Goal: Task Accomplishment & Management: Complete application form

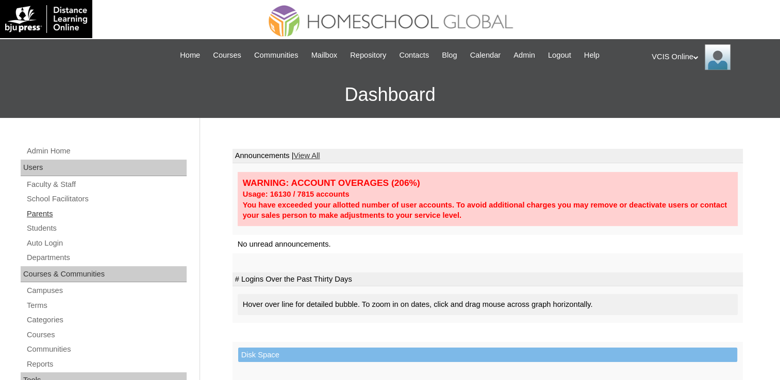
click at [41, 214] on link "Parents" at bounding box center [106, 214] width 161 height 13
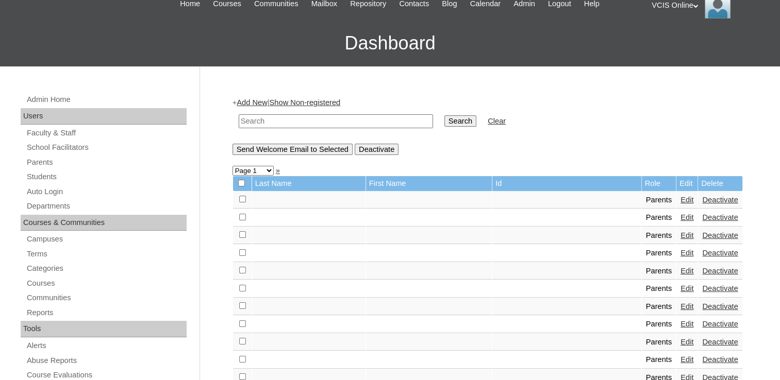
scroll to position [103, 0]
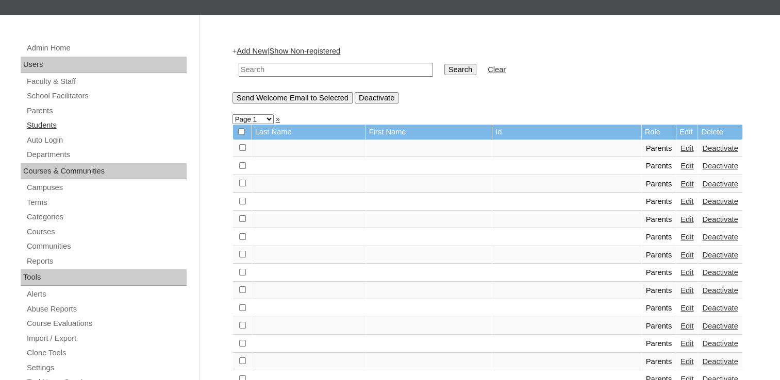
click at [45, 127] on link "Students" at bounding box center [106, 125] width 161 height 13
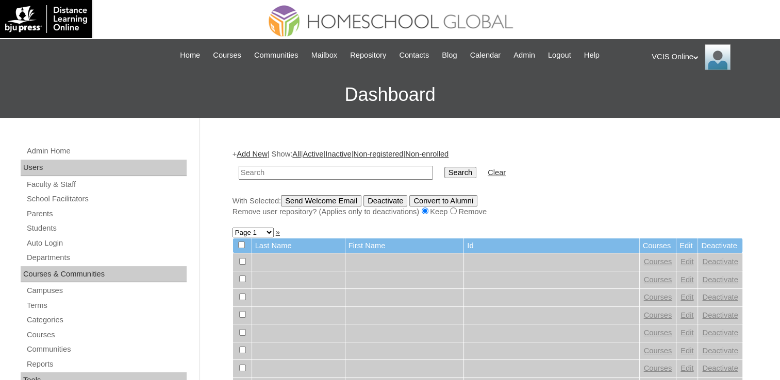
click at [254, 156] on link "Add New" at bounding box center [251, 154] width 30 height 8
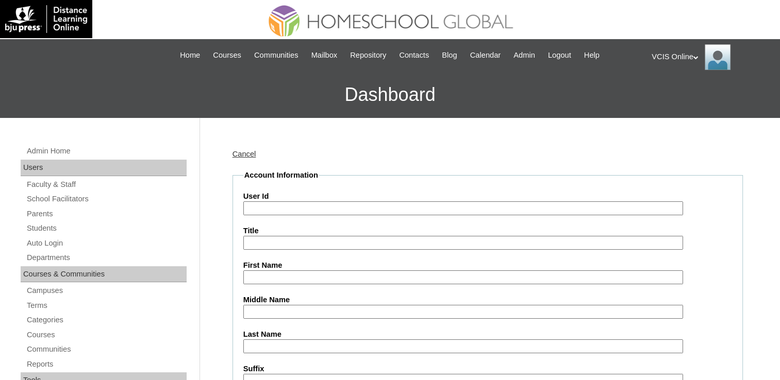
click at [289, 210] on input "User Id" at bounding box center [462, 208] width 439 height 14
paste input "VCIS019-7B-SA2025 deimian.dumelod2025 dbDaeM"
drag, startPoint x: 443, startPoint y: 204, endPoint x: 313, endPoint y: 204, distance: 129.3
click at [313, 204] on input "VCIS019-7B-SA2025 deimian.dumelod2025 dbDaeM" at bounding box center [462, 208] width 439 height 14
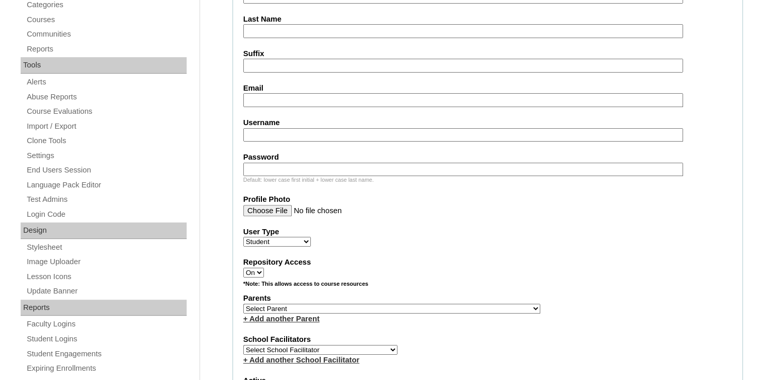
scroll to position [309, 0]
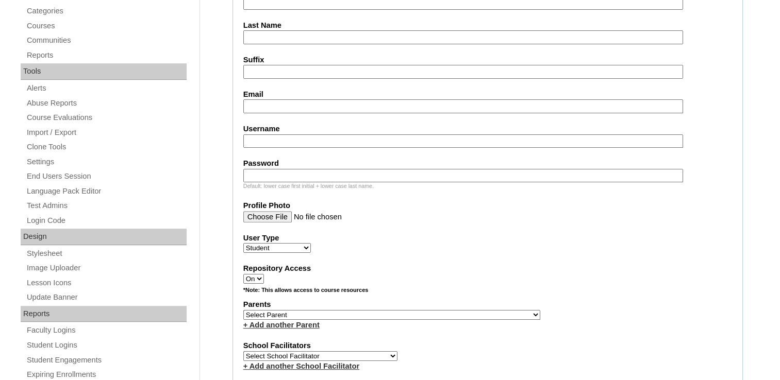
type input "VCIS019-7B-SA2025"
click at [267, 134] on input "Username" at bounding box center [462, 141] width 439 height 14
paste input "deimian.dumelod2025 dbDaeM"
drag, startPoint x: 258, startPoint y: 141, endPoint x: 217, endPoint y: 136, distance: 41.5
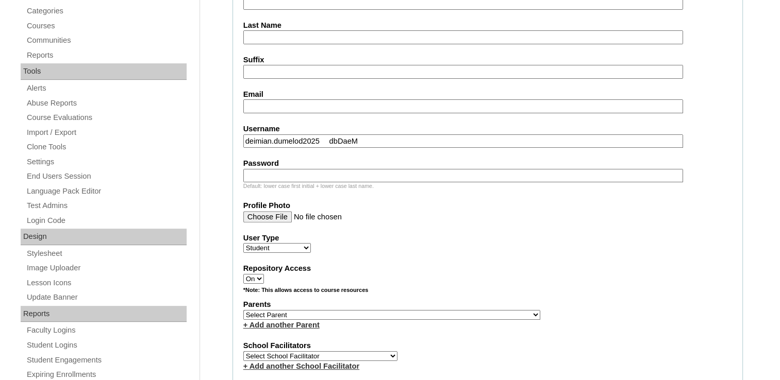
drag, startPoint x: 354, startPoint y: 131, endPoint x: 321, endPoint y: 129, distance: 33.5
click at [321, 129] on div "Username deimian.dumelod2025 dbDaeM" at bounding box center [487, 136] width 488 height 24
type input "deimian.dumelod2025"
click at [322, 169] on input "Password" at bounding box center [462, 176] width 439 height 14
paste input "dbDaeM"
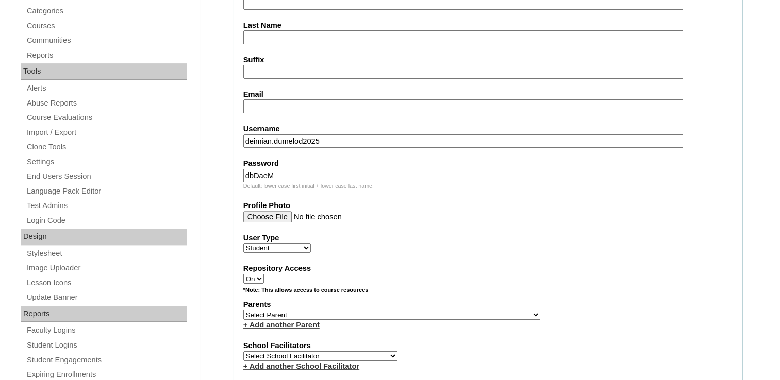
drag, startPoint x: 260, startPoint y: 174, endPoint x: 215, endPoint y: 174, distance: 44.3
type input "dbDaeM"
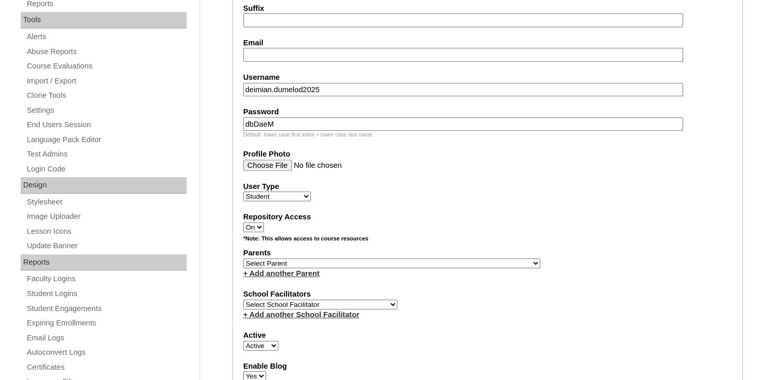
scroll to position [412, 0]
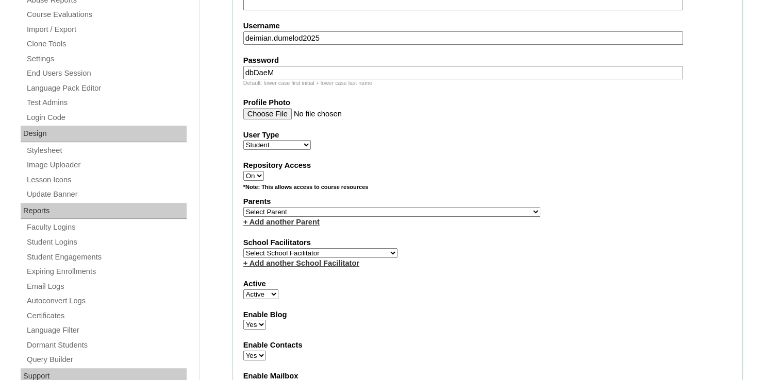
click at [277, 208] on select "Select Parent , , , , , , , , , , , , , , , , , , , , , , , , , , , , , , , , ,…" at bounding box center [391, 212] width 297 height 10
click at [304, 208] on select "Select Parent , , , , , , , , , , , , , , , , , , , , , , , , , , , , , , , , ,…" at bounding box center [391, 212] width 297 height 10
click at [314, 208] on select "Select Parent , , , , , , , , , , , , , , , , , , , , , , , , , , , , , , , , ,…" at bounding box center [391, 212] width 297 height 10
click at [419, 207] on select "Select Parent , , , , , , , , , , , , , , , , , , , , , , , , , , , , , , , , ,…" at bounding box center [391, 212] width 297 height 10
select select "42823"
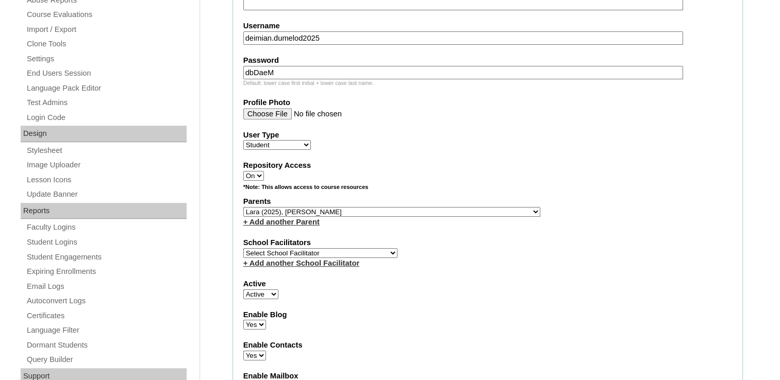
click at [243, 207] on select "Select Parent , , , , , , , , , , , , , , , , , , , , , , , , , , , , , , , , ,…" at bounding box center [391, 212] width 297 height 10
click at [299, 248] on select "Select School Facilitator Norman Añain Ruffa Abadijas Mary Abella Gloryfe Abion…" at bounding box center [320, 253] width 154 height 10
select select "42180"
click at [243, 248] on select "Select School Facilitator Norman Añain Ruffa Abadijas Mary Abella Gloryfe Abion…" at bounding box center [320, 253] width 154 height 10
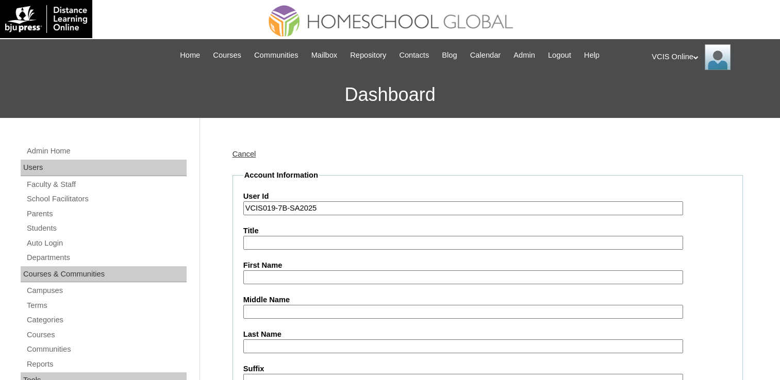
scroll to position [103, 0]
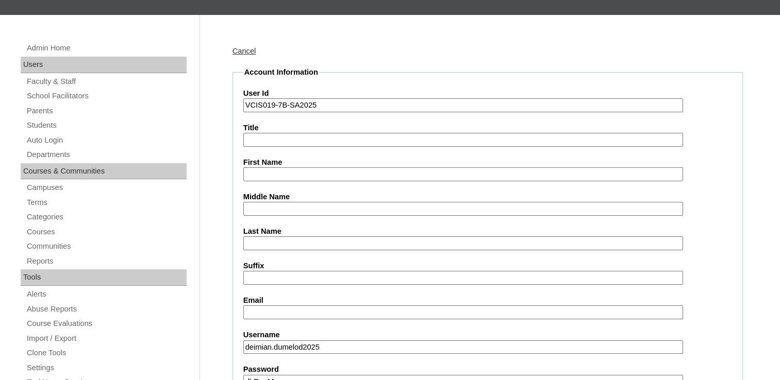
click at [274, 174] on input "First Name" at bounding box center [462, 174] width 439 height 14
paste input "Deimian Lorenzo Lara Dumelod"
drag, startPoint x: 363, startPoint y: 173, endPoint x: 302, endPoint y: 182, distance: 61.0
type input "Deimian Lorenzo"
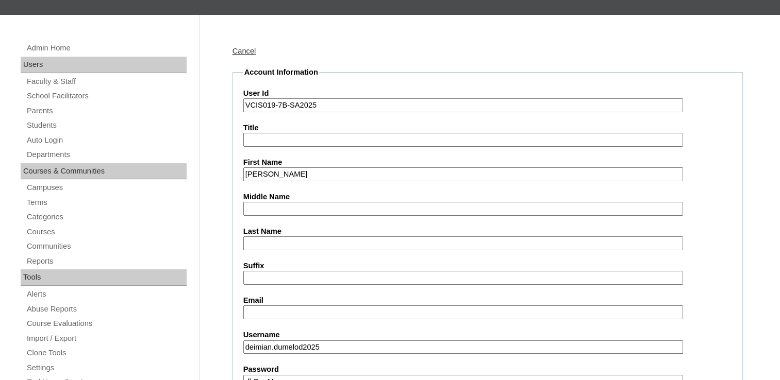
click at [295, 207] on input "Middle Name" at bounding box center [462, 209] width 439 height 14
paste input "Lara Dumelod"
drag, startPoint x: 346, startPoint y: 205, endPoint x: 289, endPoint y: 214, distance: 58.0
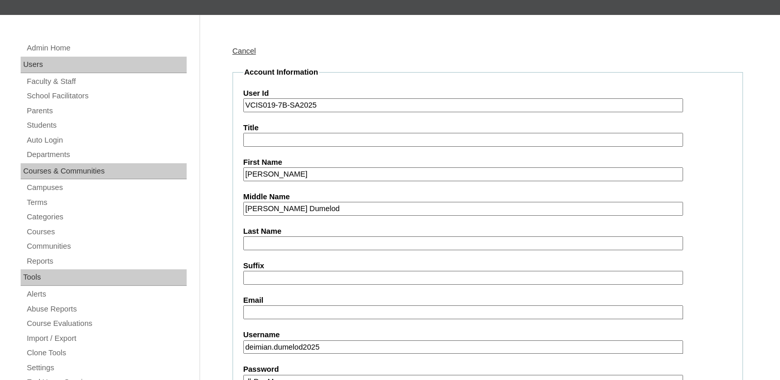
click at [352, 208] on input "Lara DumelodLara Dumelod" at bounding box center [462, 209] width 439 height 14
type input "LLara Dumelodara Dumelod"
drag, startPoint x: 349, startPoint y: 213, endPoint x: 240, endPoint y: 207, distance: 109.9
paste input "LLara Dumelodara Dumelod"
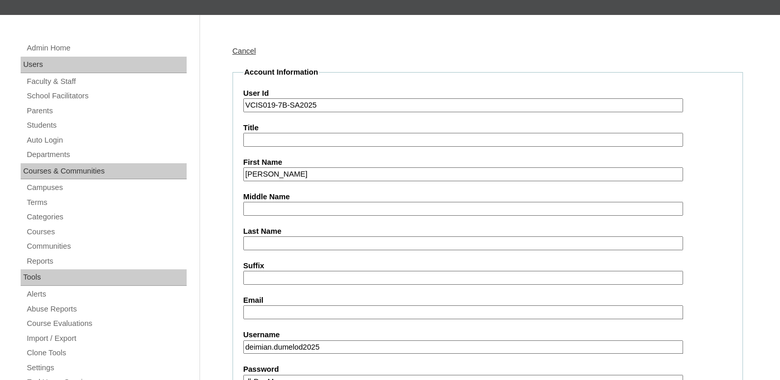
type input "LLara Dumelodara Dumelod"
drag, startPoint x: 347, startPoint y: 208, endPoint x: 229, endPoint y: 217, distance: 118.4
click at [297, 202] on input "Middle Name" at bounding box center [462, 209] width 439 height 14
type input "Lara"
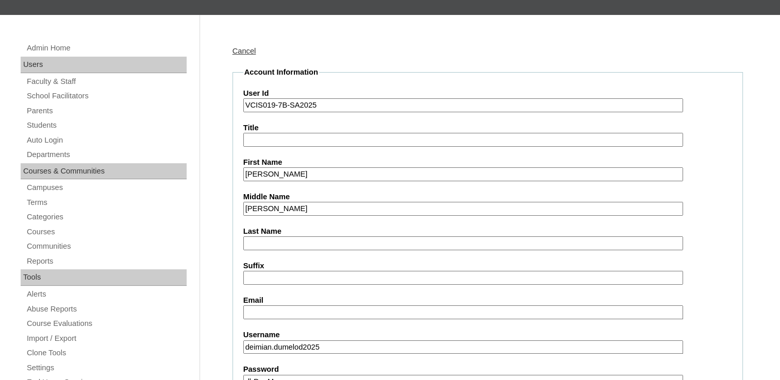
click at [287, 236] on input "Last Name" at bounding box center [462, 243] width 439 height 14
paste input "LLara Dumelodara Dumelod"
drag, startPoint x: 310, startPoint y: 236, endPoint x: 201, endPoint y: 247, distance: 109.2
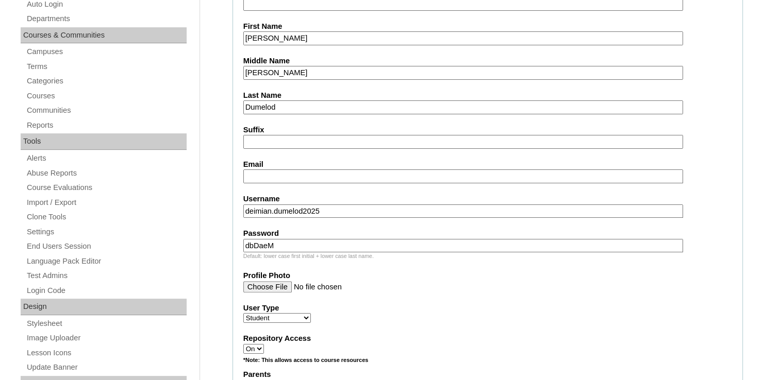
scroll to position [258, 0]
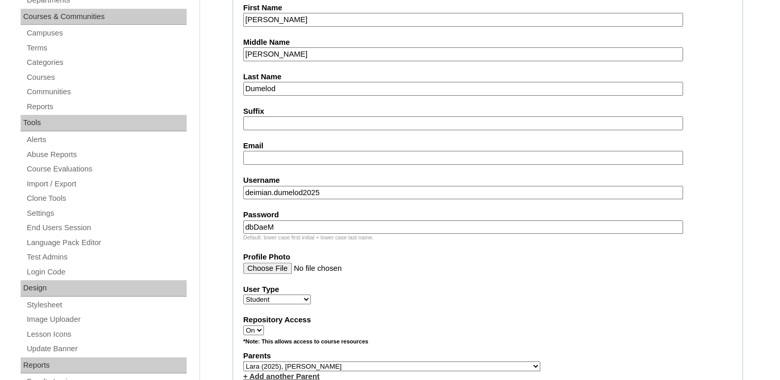
type input "Dumelod"
click at [309, 154] on input "Email" at bounding box center [462, 158] width 439 height 14
paste input "pathiegrace@gmail.com"
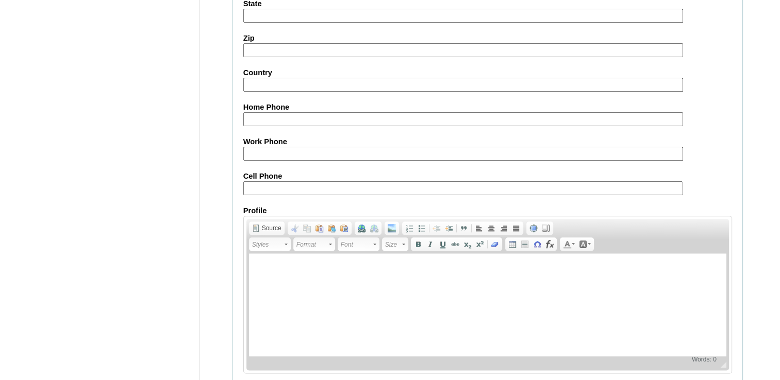
scroll to position [1176, 0]
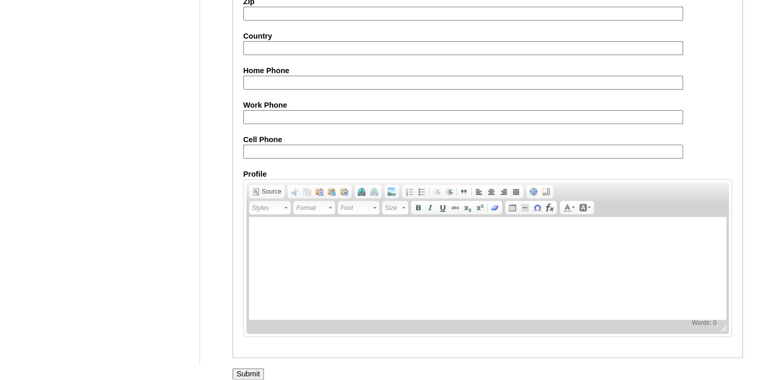
type input "pathiegrace@gmail.com"
click at [316, 145] on input "Cell Phone" at bounding box center [462, 152] width 439 height 14
paste input "63-985764640"
type input "63-985764640"
click at [251, 368] on input "Submit" at bounding box center [248, 373] width 32 height 11
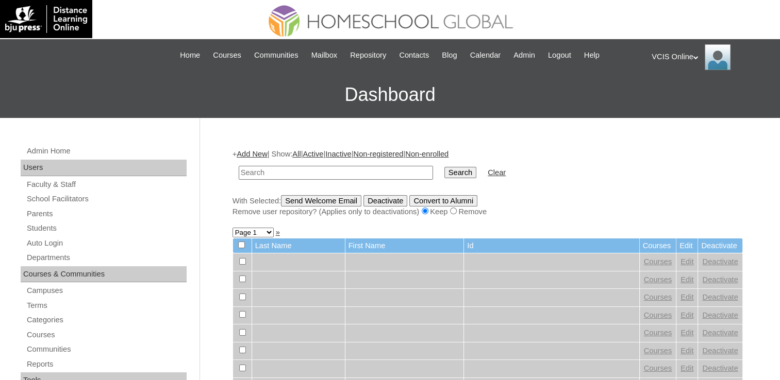
click at [299, 174] on input "text" at bounding box center [336, 173] width 194 height 14
click at [266, 175] on input "VCIS018-7B-PA2025" at bounding box center [336, 173] width 194 height 14
type input "VCIS019-7B-PA2025"
click at [444, 167] on input "Search" at bounding box center [460, 172] width 32 height 11
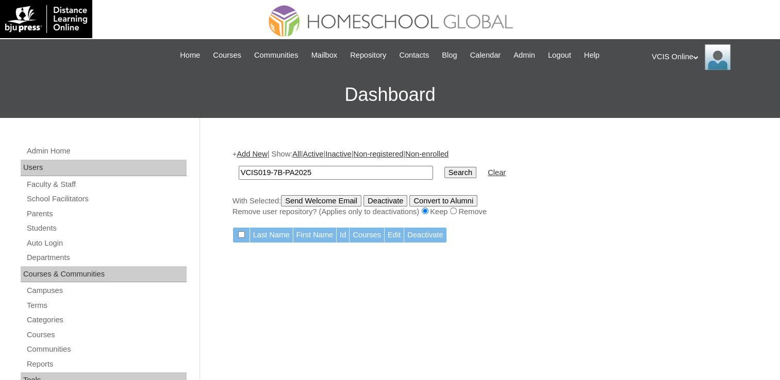
click at [297, 176] on input "VCIS019-7B-PA2025" at bounding box center [336, 173] width 194 height 14
click at [315, 175] on input "VCIS019-7B-PA2025" at bounding box center [336, 173] width 194 height 14
click at [286, 173] on input "VCIS019-7B-PA2025" at bounding box center [336, 173] width 194 height 14
type input "VCIS019-7B-SA2025"
click at [444, 177] on input "Search" at bounding box center [460, 172] width 32 height 11
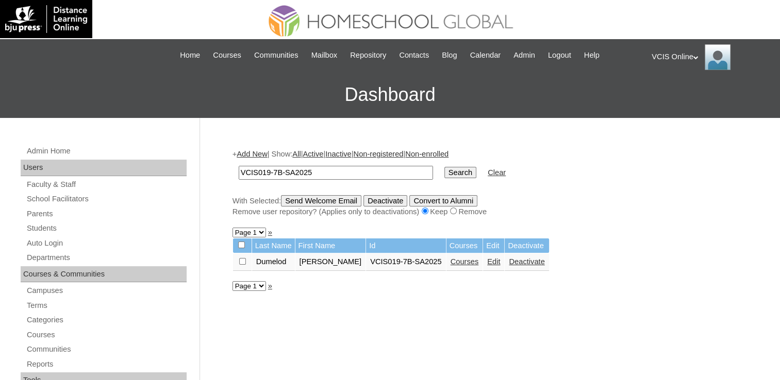
click at [453, 261] on link "Courses" at bounding box center [464, 262] width 28 height 8
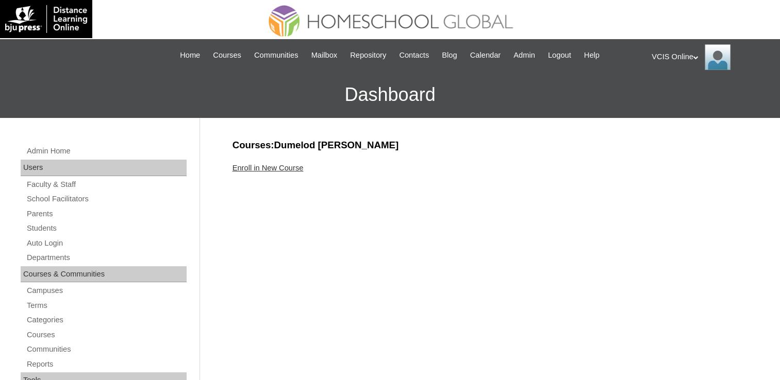
click at [277, 166] on link "Enroll in New Course" at bounding box center [267, 168] width 71 height 8
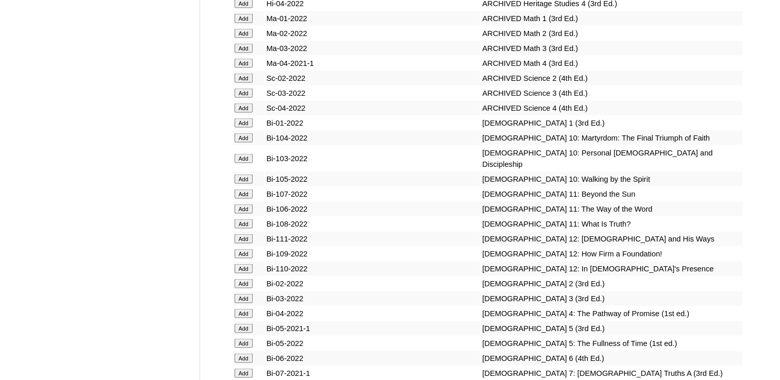
scroll to position [6400, 0]
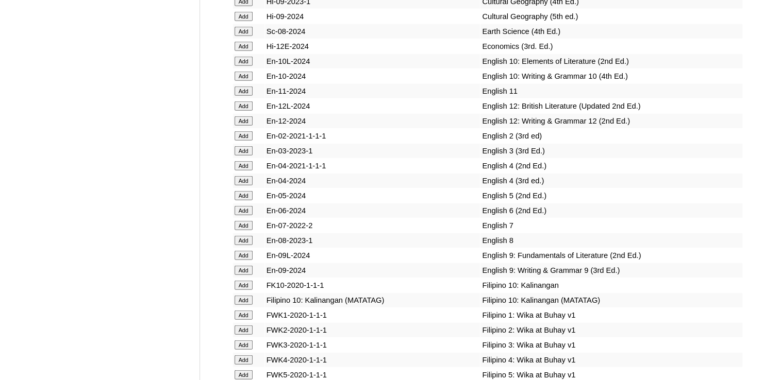
scroll to position [2956, 0]
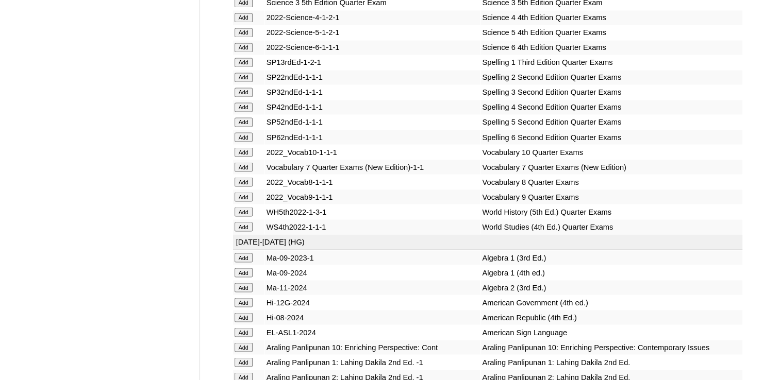
scroll to position [3965, 0]
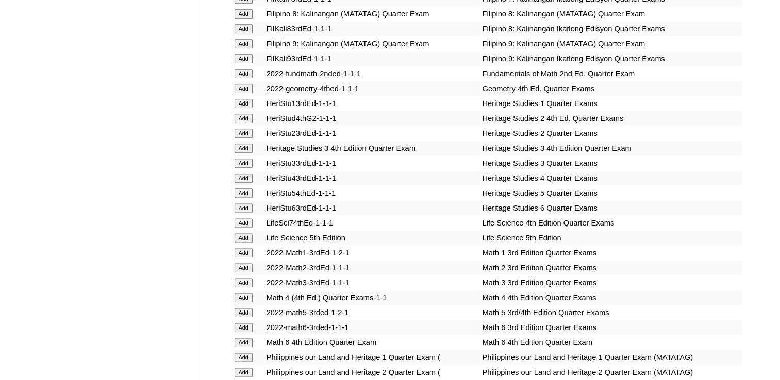
scroll to position [3238, 0]
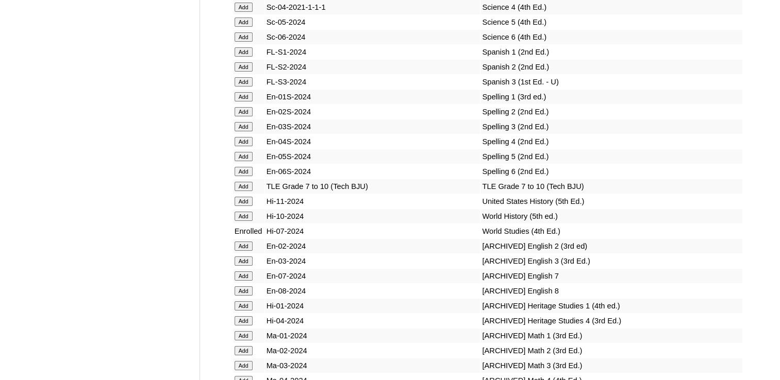
scroll to position [2630, 0]
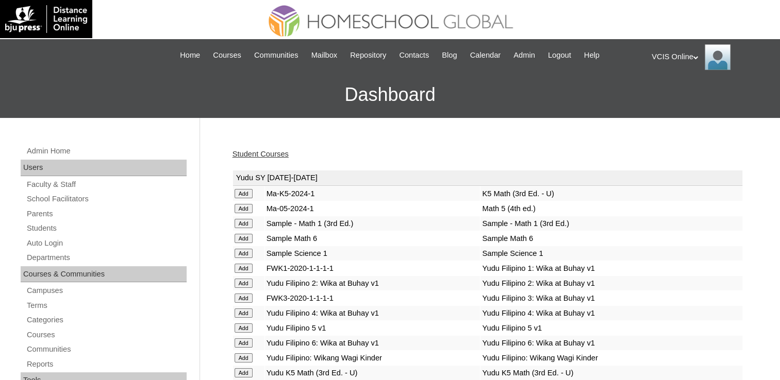
click at [274, 150] on link "Student Courses" at bounding box center [260, 154] width 56 height 8
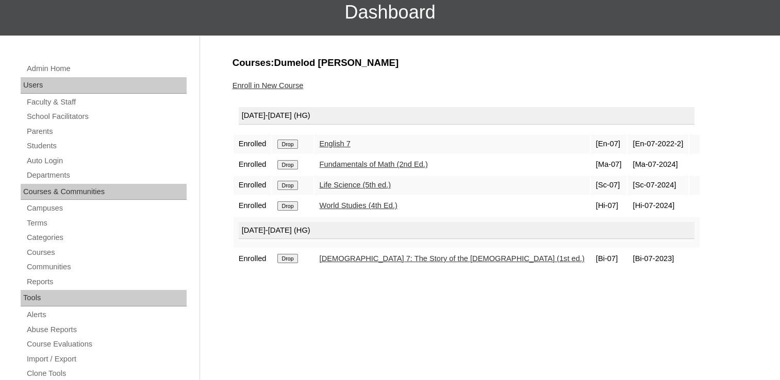
scroll to position [103, 0]
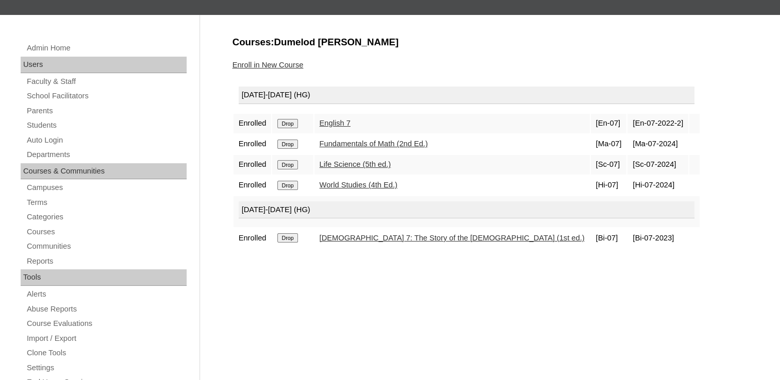
click at [282, 128] on input "Drop" at bounding box center [287, 123] width 20 height 9
click at [272, 62] on link "Enroll in New Course" at bounding box center [267, 65] width 71 height 8
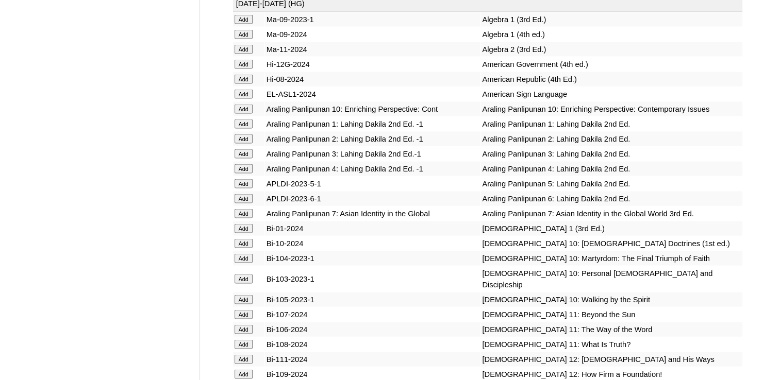
scroll to position [2289, 0]
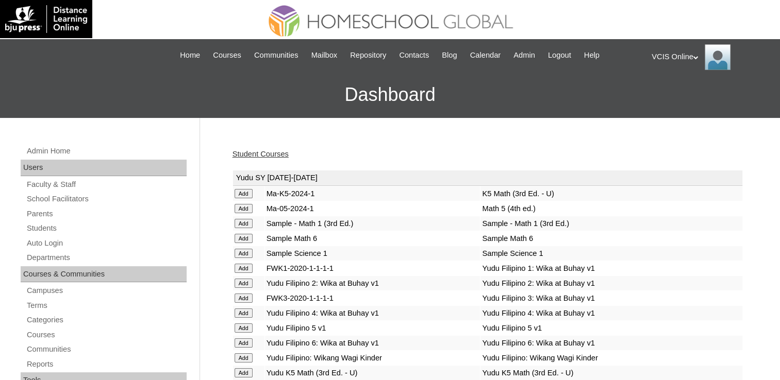
click at [270, 150] on link "Student Courses" at bounding box center [260, 154] width 56 height 8
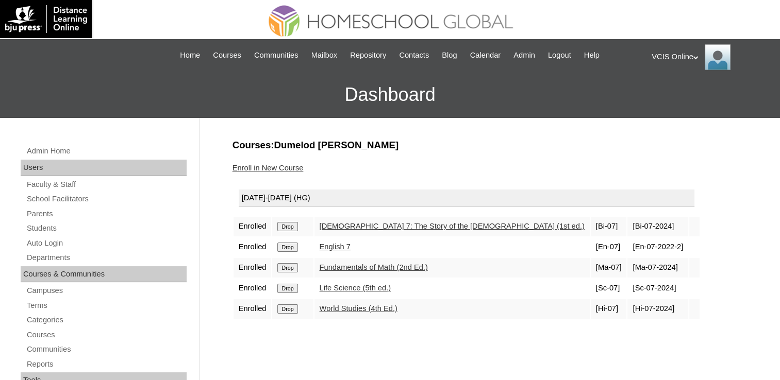
drag, startPoint x: 393, startPoint y: 141, endPoint x: 270, endPoint y: 136, distance: 123.2
drag, startPoint x: 270, startPoint y: 136, endPoint x: 278, endPoint y: 138, distance: 8.4
copy h3 "Dumelod Deimian Lorenzo"
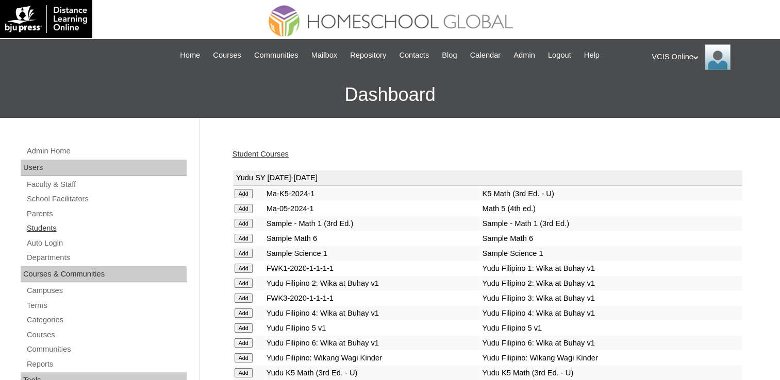
click at [52, 229] on link "Students" at bounding box center [106, 228] width 161 height 13
